Goal: Check status: Check status

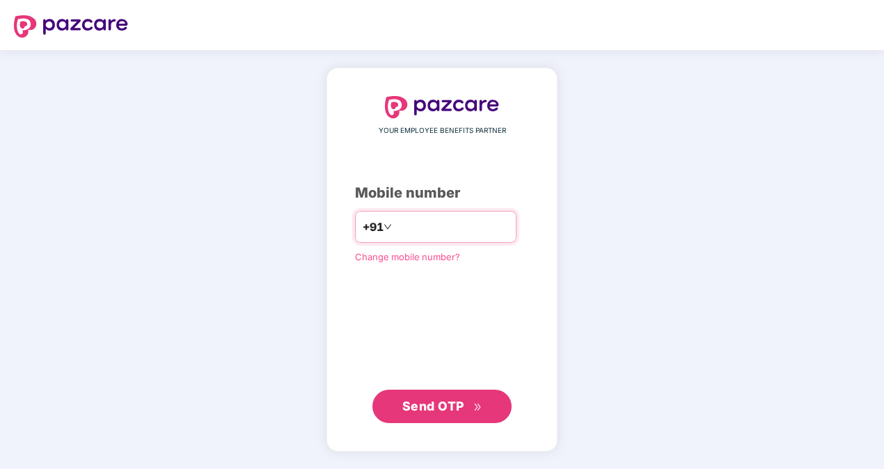
type input "**********"
click at [424, 401] on span "Send OTP" at bounding box center [433, 406] width 62 height 15
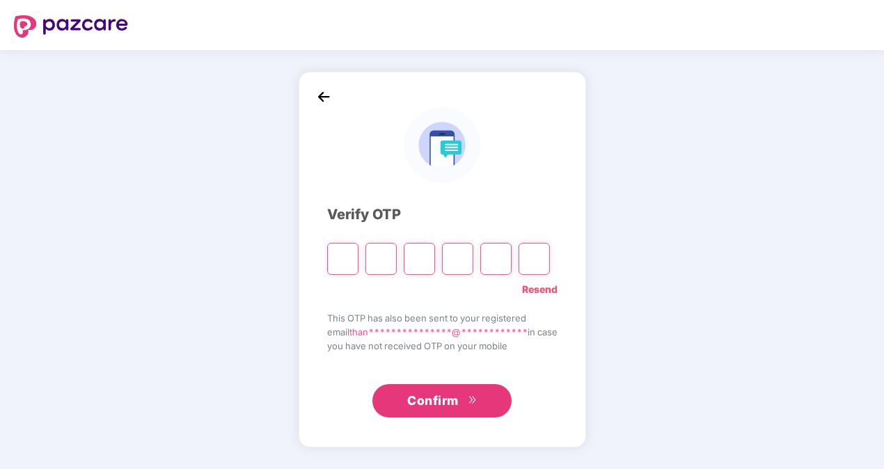
type input "*"
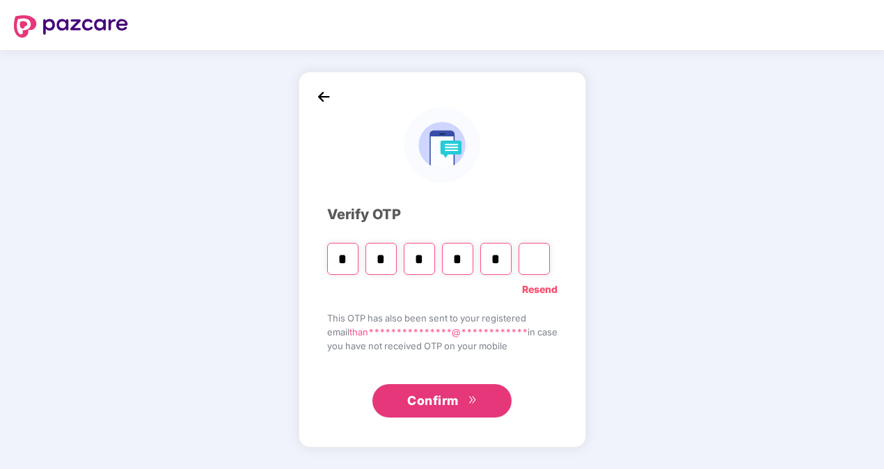
type input "*"
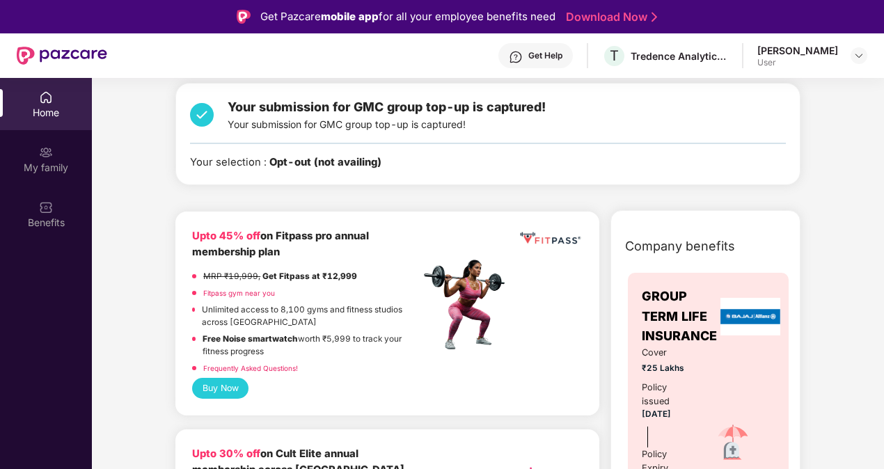
scroll to position [279, 0]
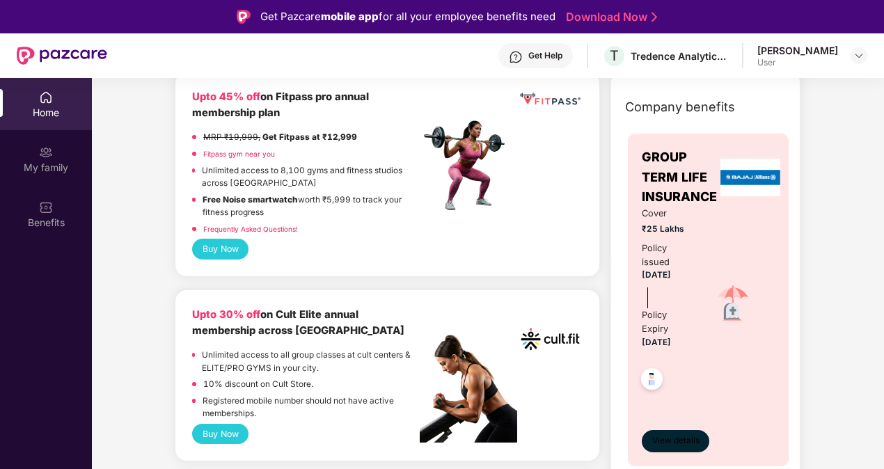
click at [677, 436] on span "View details" at bounding box center [675, 440] width 47 height 13
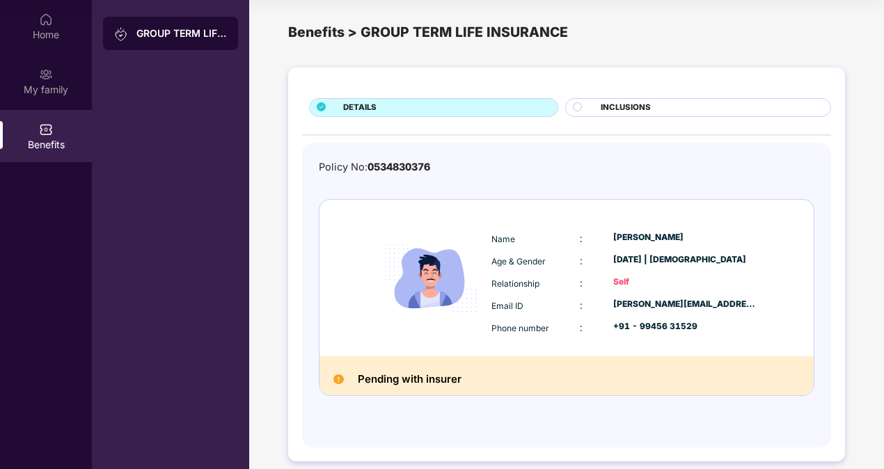
scroll to position [0, 0]
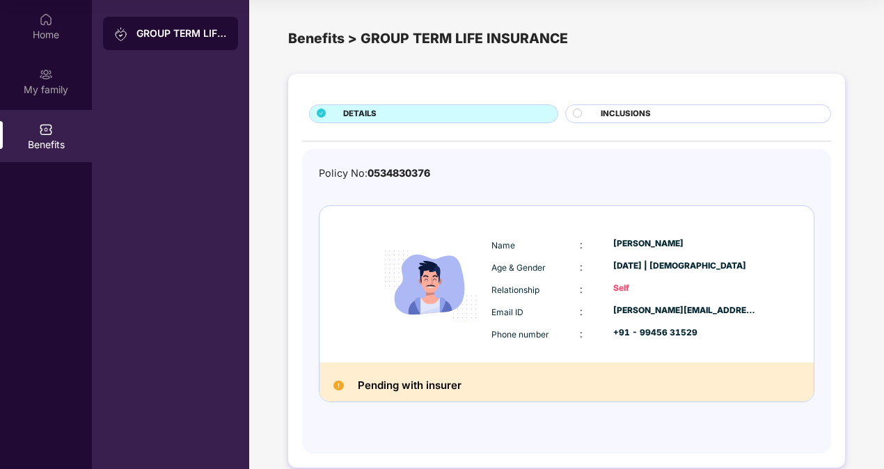
click at [615, 112] on span "INCLUSIONS" at bounding box center [626, 114] width 50 height 13
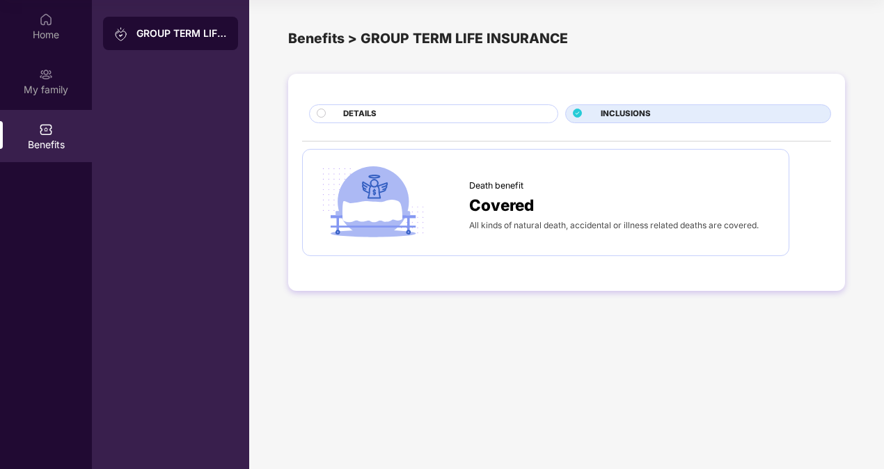
click at [340, 109] on div "DETAILS" at bounding box center [443, 115] width 214 height 15
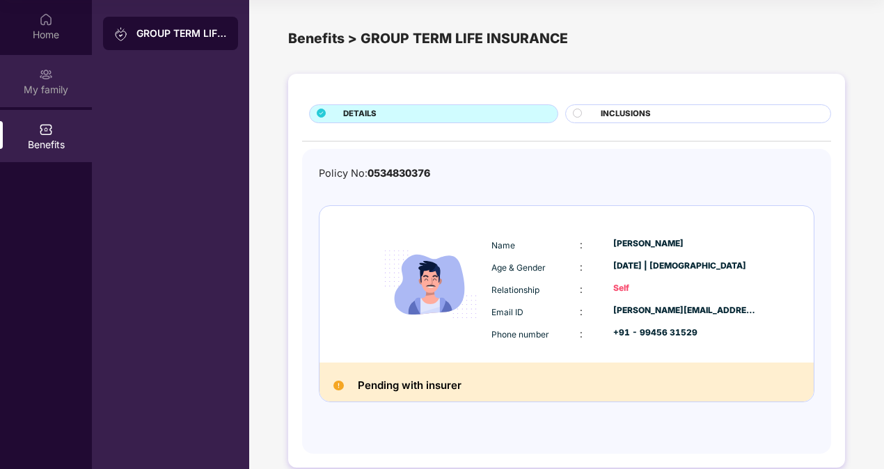
click at [55, 88] on div "My family" at bounding box center [46, 90] width 92 height 14
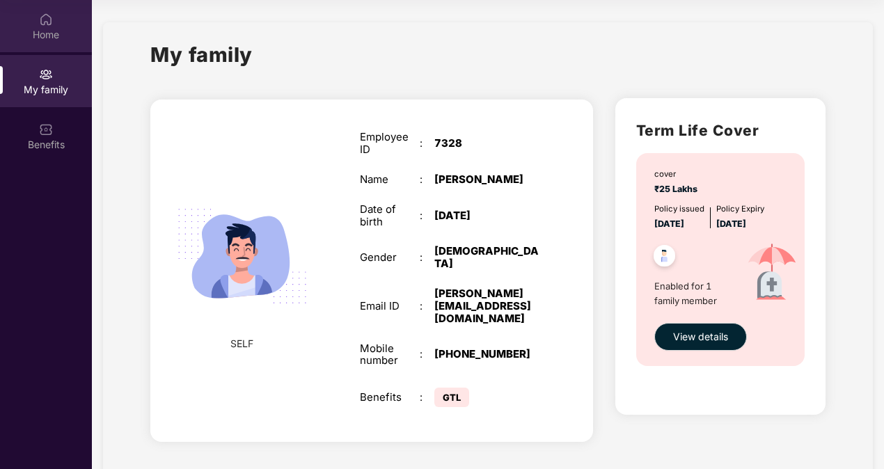
click at [40, 18] on img at bounding box center [46, 20] width 14 height 14
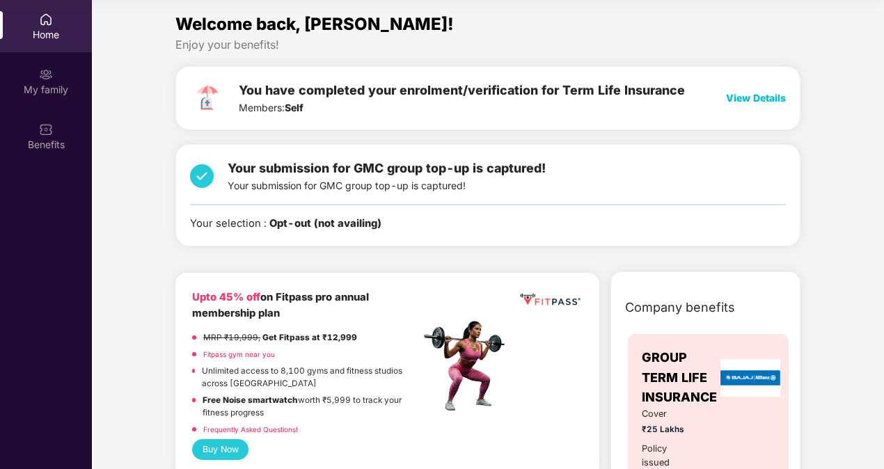
click at [742, 94] on span "View Details" at bounding box center [756, 98] width 60 height 12
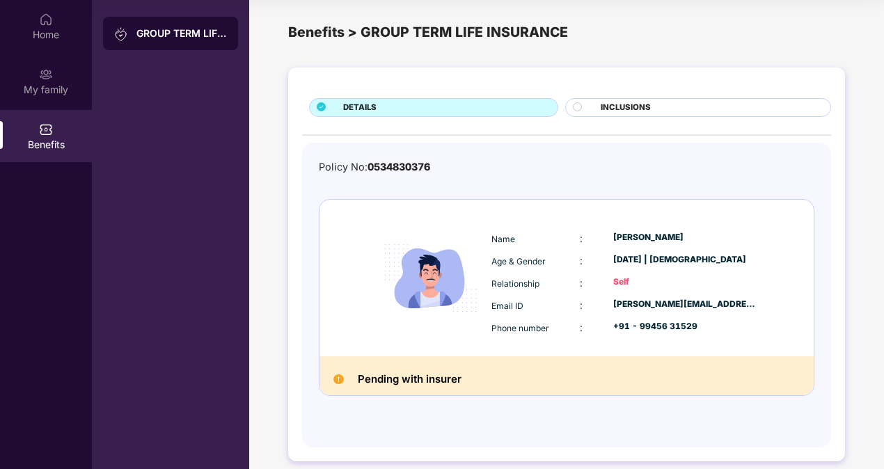
scroll to position [18, 0]
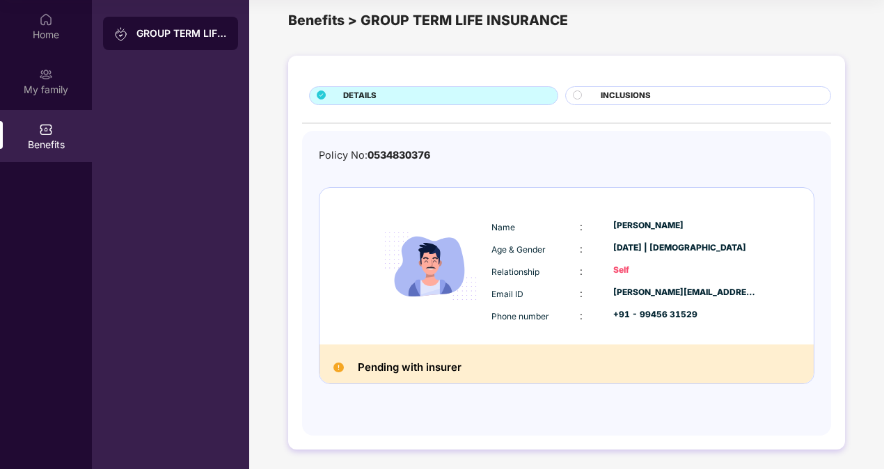
click at [409, 150] on span "0534830376" at bounding box center [399, 155] width 63 height 12
click at [52, 81] on div "My family" at bounding box center [46, 81] width 92 height 52
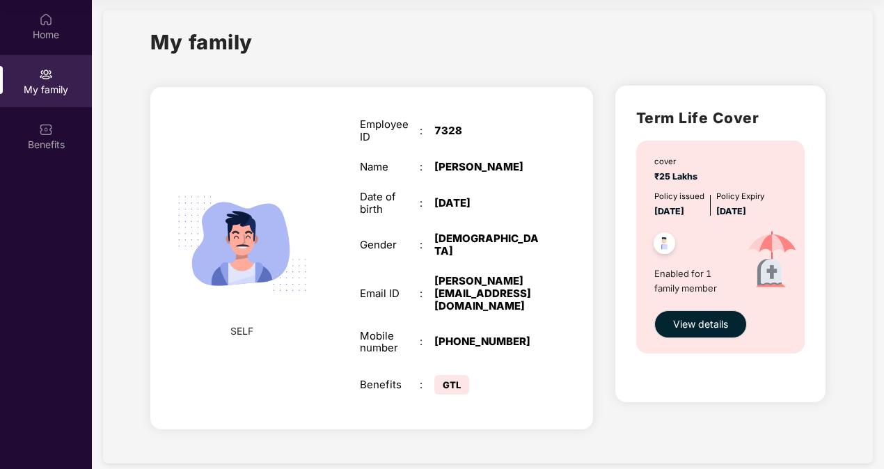
scroll to position [17, 0]
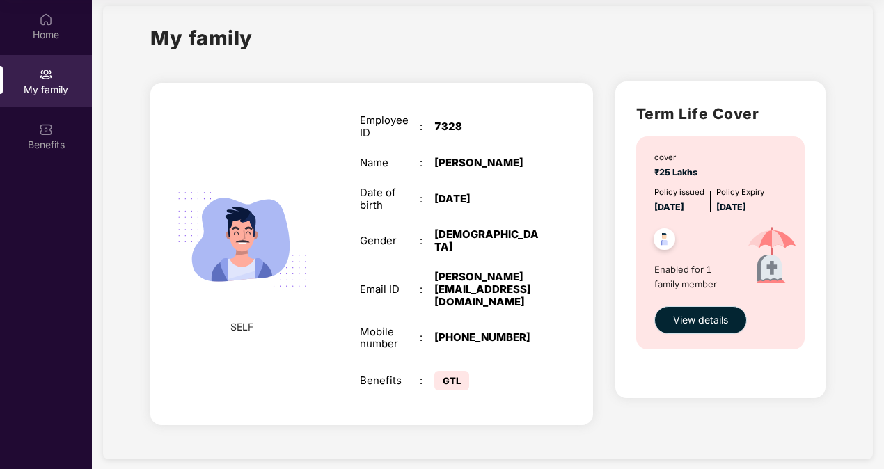
click at [693, 324] on span "View details" at bounding box center [700, 320] width 55 height 15
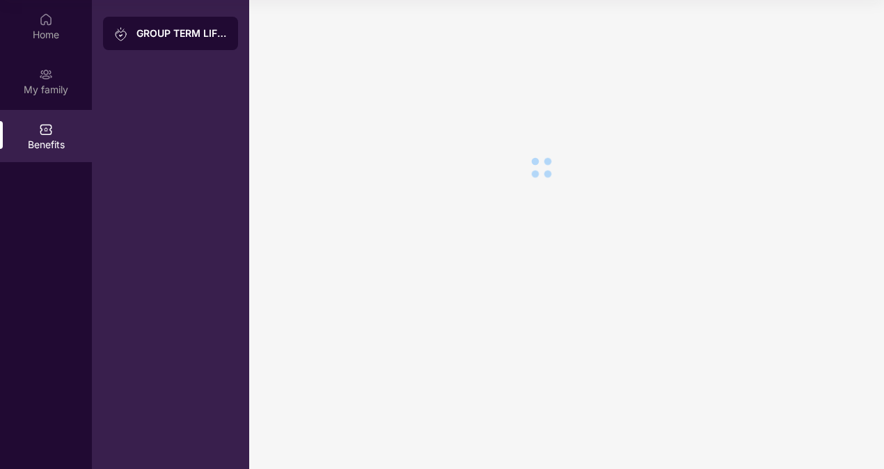
scroll to position [0, 0]
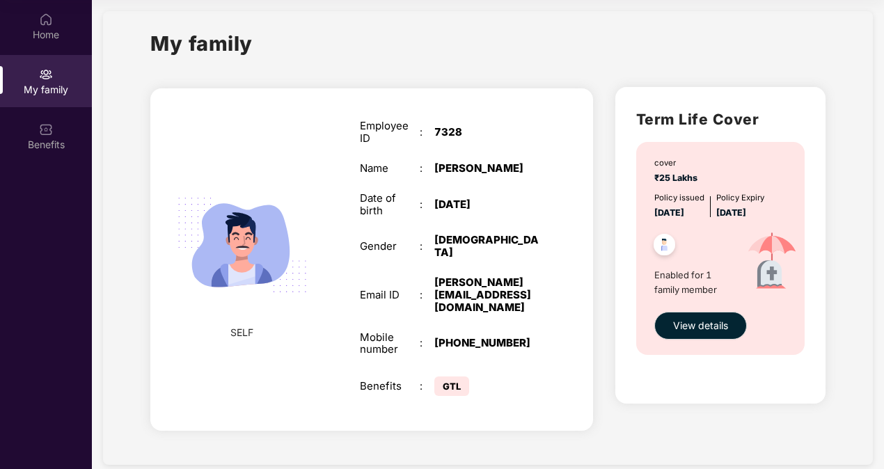
scroll to position [17, 0]
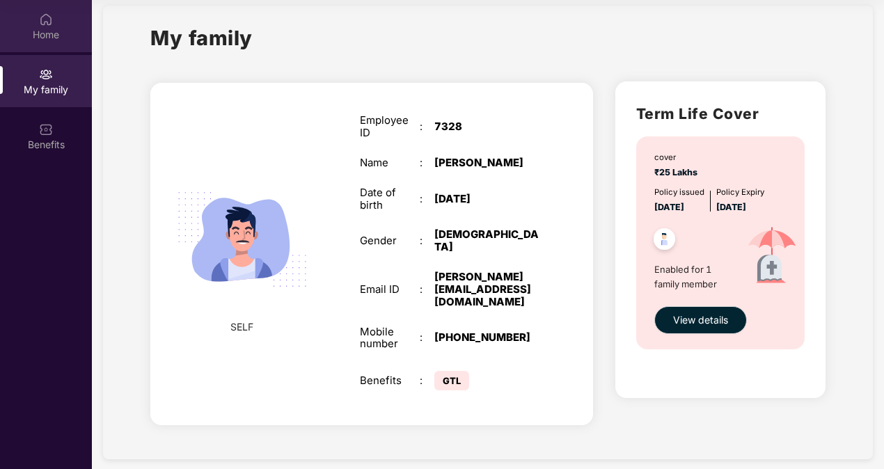
click at [33, 33] on div "Home" at bounding box center [46, 35] width 92 height 14
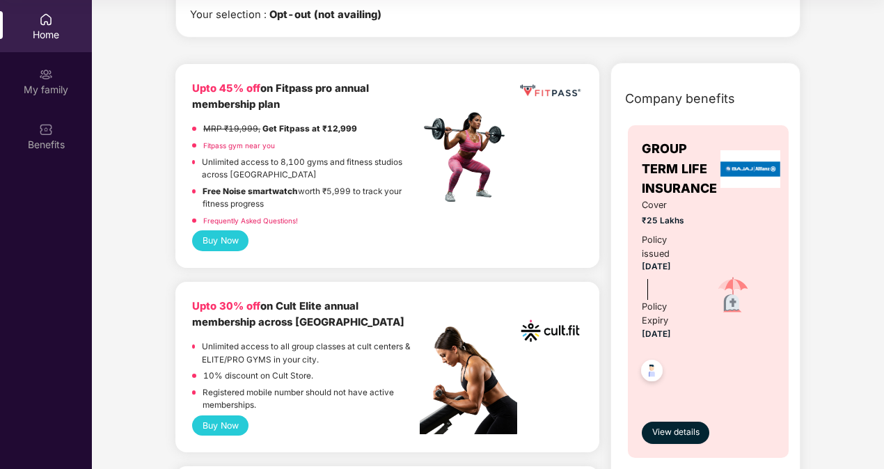
scroll to position [0, 0]
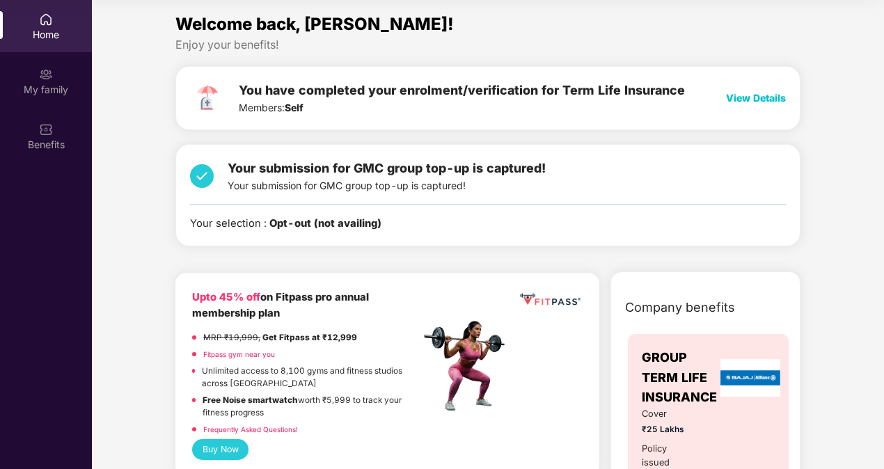
click at [739, 99] on span "View Details" at bounding box center [756, 98] width 60 height 12
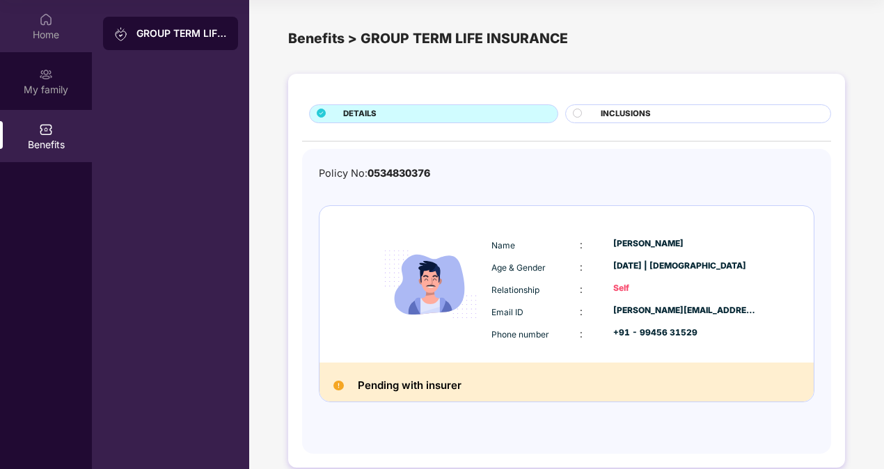
click at [56, 31] on div "Home" at bounding box center [46, 35] width 92 height 14
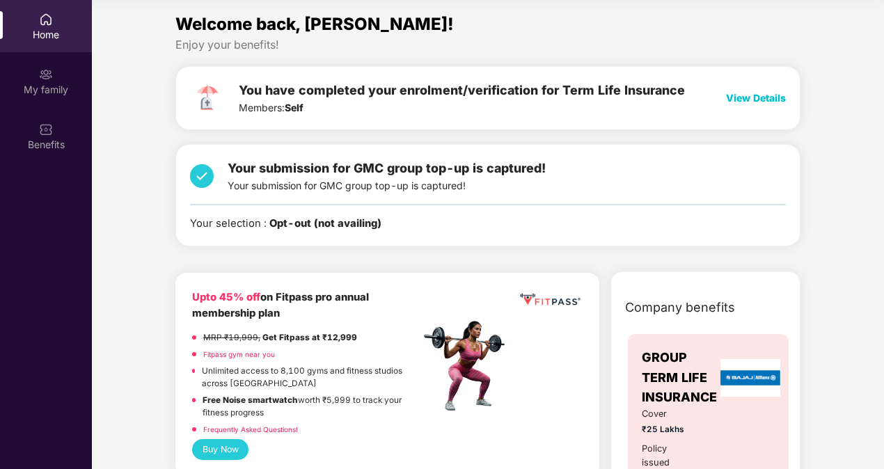
click at [739, 95] on span "View Details" at bounding box center [756, 98] width 60 height 12
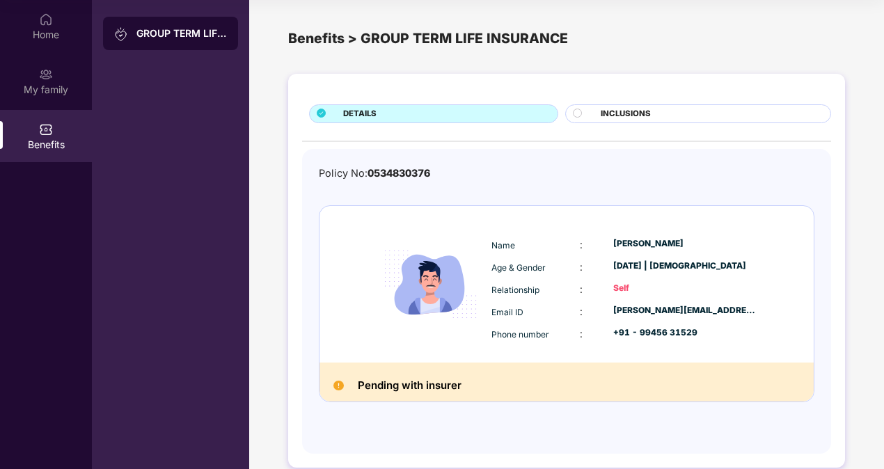
click at [407, 283] on img at bounding box center [430, 284] width 115 height 115
click at [678, 178] on div "Policy No: 0534830376" at bounding box center [567, 174] width 496 height 16
